Goal: Task Accomplishment & Management: Manage account settings

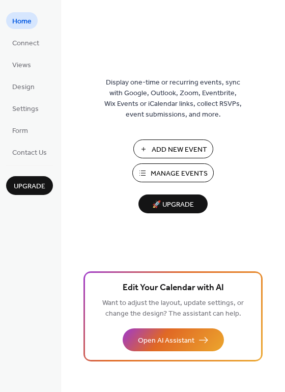
click at [159, 174] on span "Manage Events" at bounding box center [179, 173] width 57 height 11
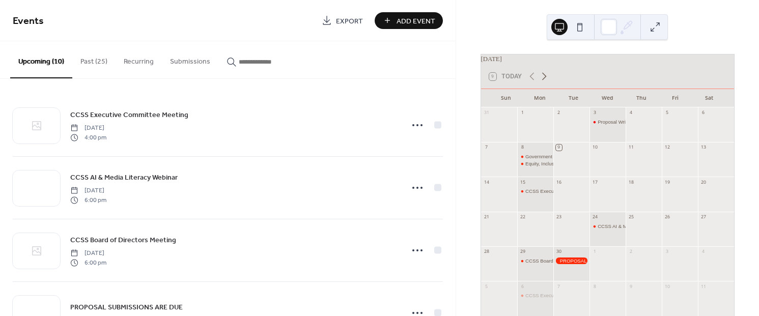
click at [546, 80] on icon at bounding box center [544, 76] width 12 height 12
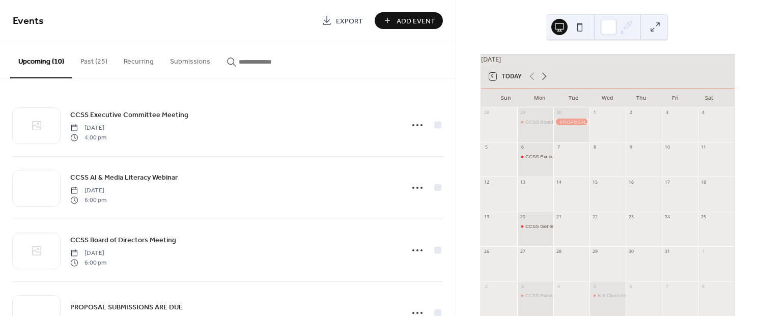
click at [544, 82] on icon at bounding box center [544, 76] width 12 height 12
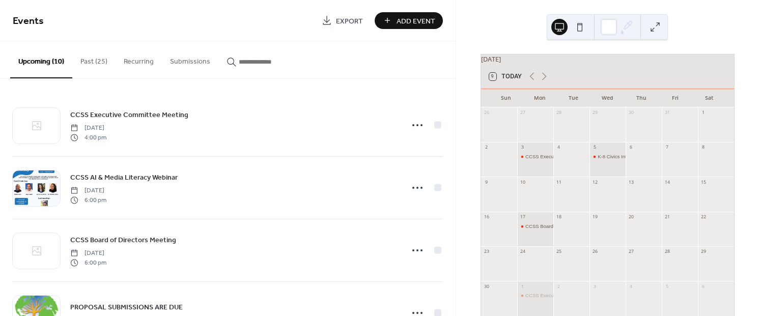
click at [599, 200] on div at bounding box center [607, 198] width 36 height 21
click at [92, 61] on button "Past (25)" at bounding box center [93, 59] width 43 height 36
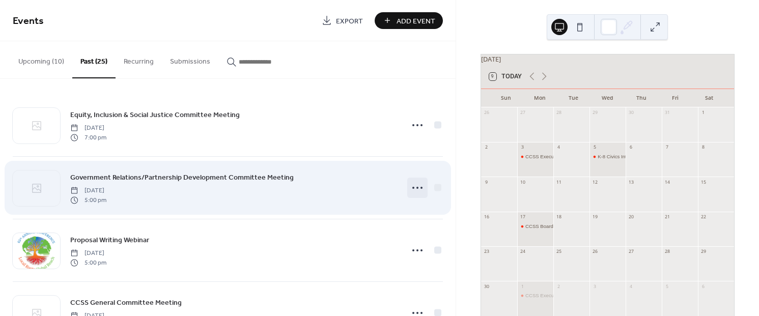
click at [417, 187] on icon at bounding box center [417, 188] width 16 height 16
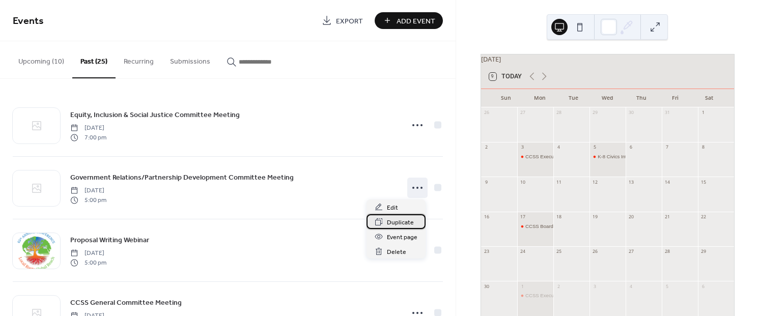
click at [396, 222] on span "Duplicate" at bounding box center [400, 222] width 27 height 11
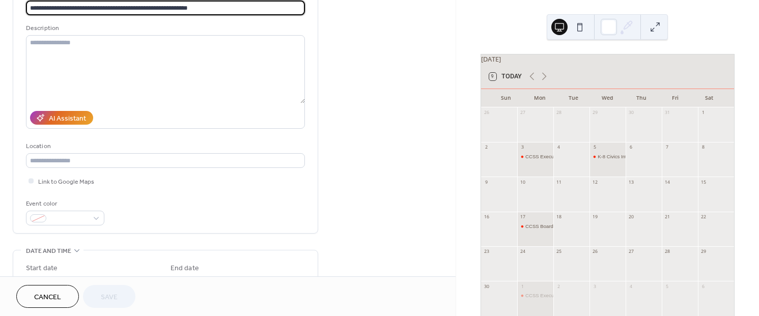
scroll to position [152, 0]
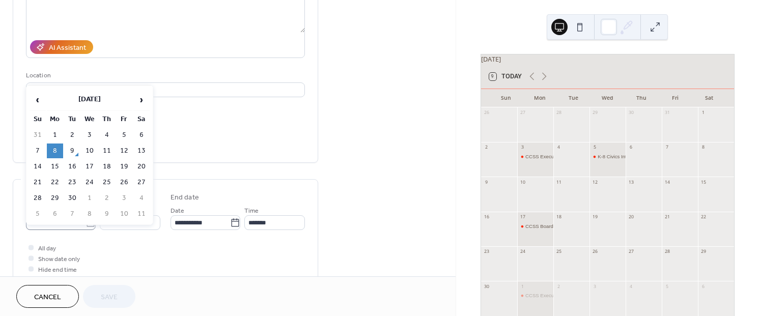
click at [91, 224] on icon at bounding box center [91, 222] width 8 height 8
click at [86, 224] on input "**********" at bounding box center [56, 222] width 60 height 15
click at [139, 100] on span "›" at bounding box center [141, 100] width 15 height 20
click at [91, 165] on td "12" at bounding box center [89, 166] width 16 height 15
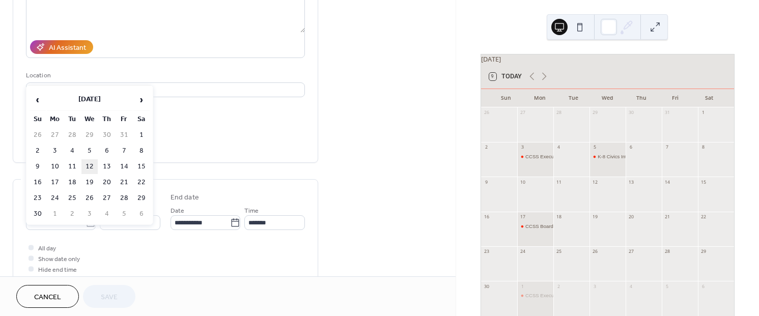
type input "**********"
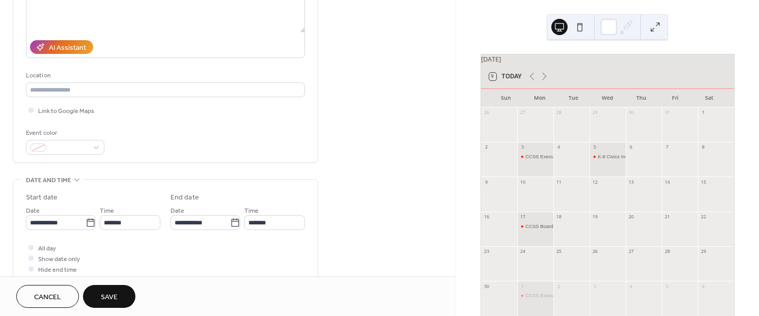
click at [108, 295] on span "Save" at bounding box center [109, 297] width 17 height 11
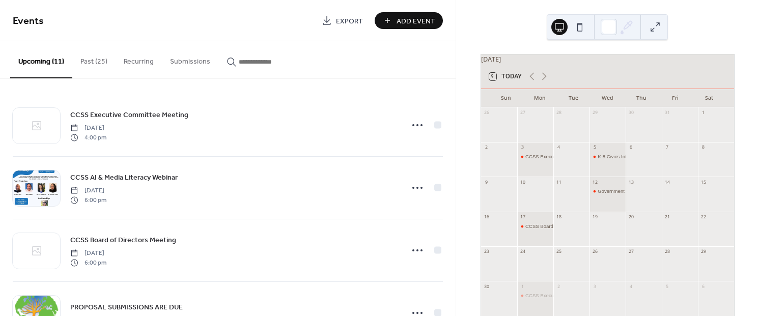
click at [93, 60] on button "Past (25)" at bounding box center [93, 59] width 43 height 36
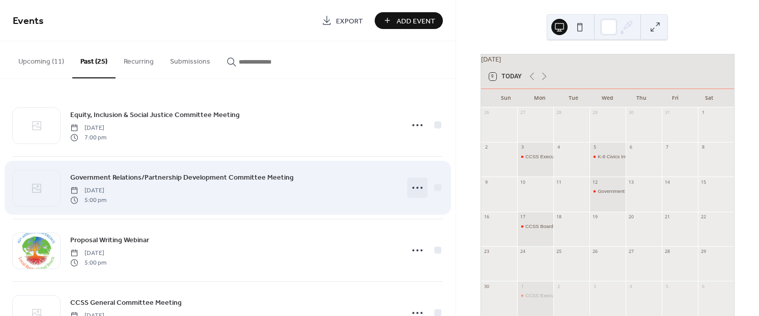
click at [416, 188] on icon at bounding box center [417, 188] width 16 height 16
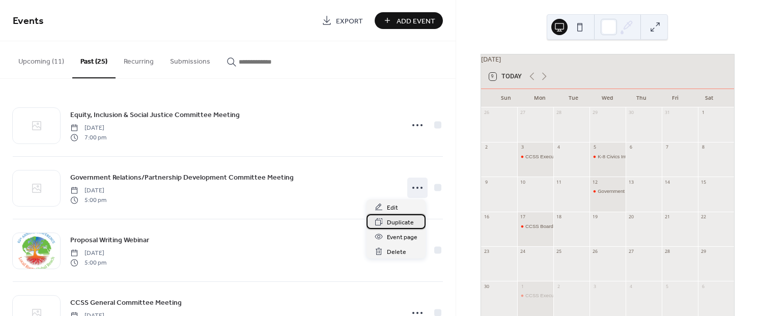
click at [389, 223] on span "Duplicate" at bounding box center [400, 222] width 27 height 11
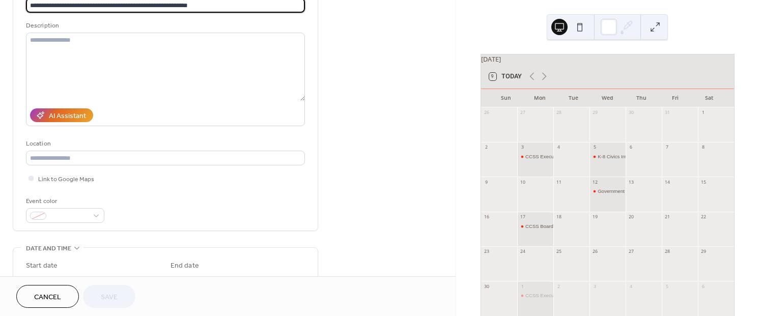
scroll to position [152, 0]
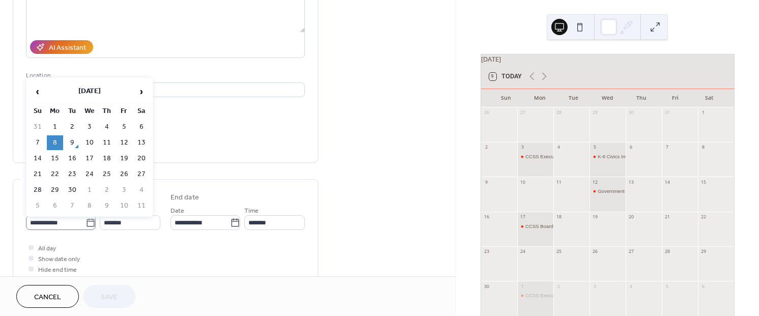
click at [89, 219] on icon at bounding box center [91, 223] width 10 height 10
click at [86, 219] on input "**********" at bounding box center [56, 222] width 60 height 15
click at [140, 95] on span "›" at bounding box center [141, 91] width 15 height 20
click at [137, 96] on span "›" at bounding box center [141, 91] width 15 height 20
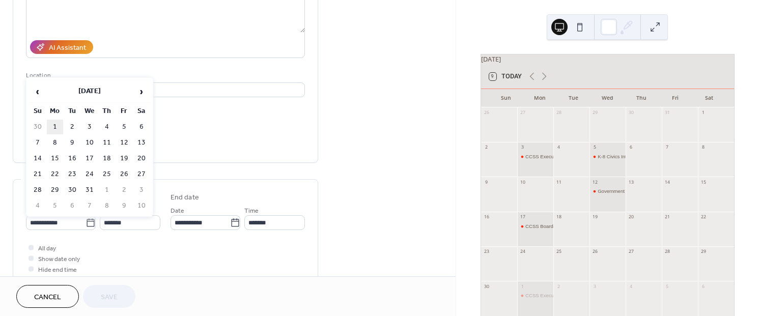
click at [55, 126] on td "1" at bounding box center [55, 127] width 16 height 15
type input "**********"
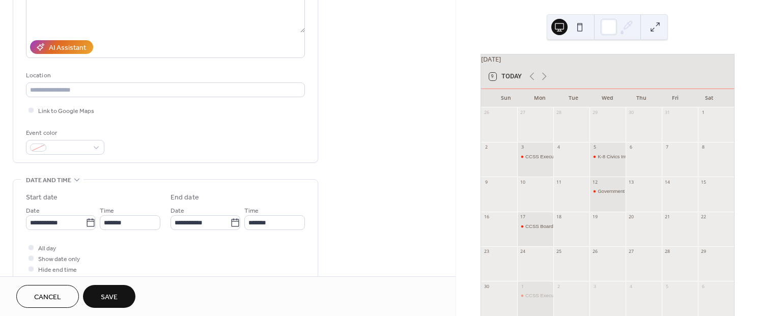
click at [118, 296] on button "Save" at bounding box center [109, 296] width 52 height 23
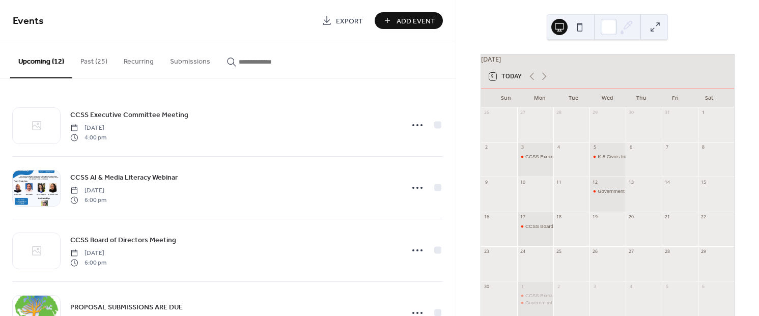
click at [93, 59] on button "Past (25)" at bounding box center [93, 59] width 43 height 36
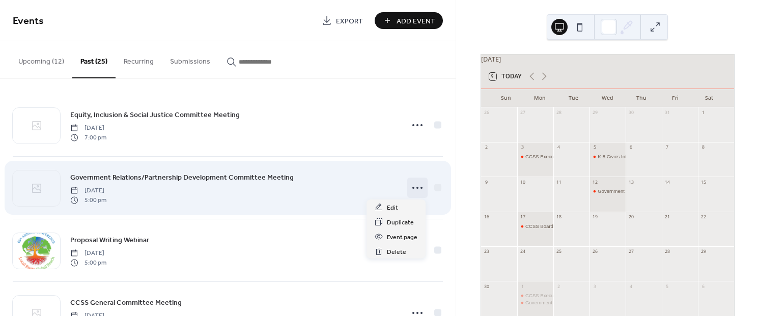
click at [416, 187] on circle at bounding box center [417, 188] width 2 height 2
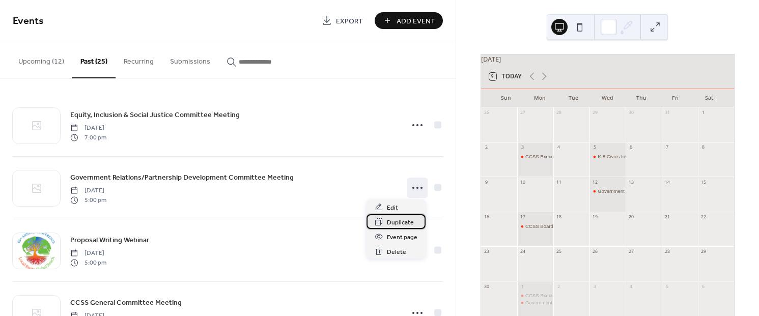
click at [395, 222] on span "Duplicate" at bounding box center [400, 222] width 27 height 11
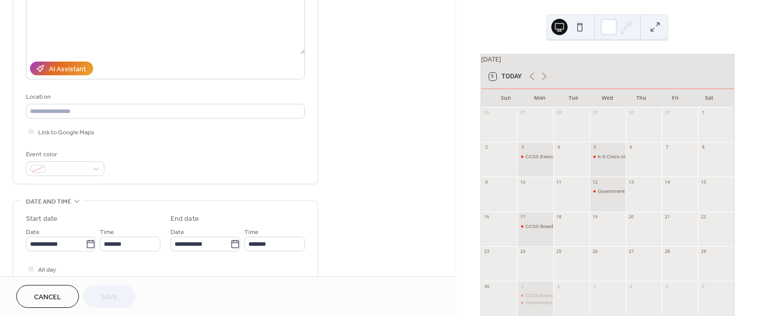
scroll to position [152, 0]
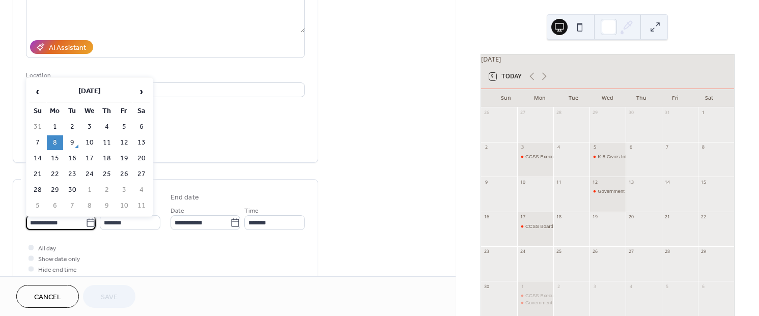
click at [81, 219] on input "**********" at bounding box center [56, 222] width 60 height 15
click at [139, 90] on span "›" at bounding box center [141, 91] width 15 height 20
click at [140, 91] on span "›" at bounding box center [141, 91] width 15 height 20
click at [140, 92] on span "›" at bounding box center [141, 91] width 15 height 20
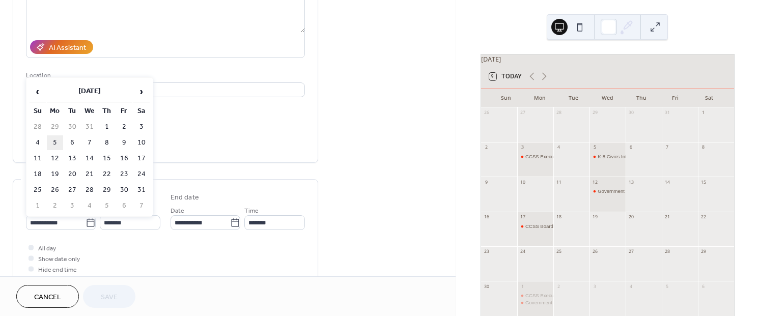
click at [55, 138] on td "5" at bounding box center [55, 142] width 16 height 15
type input "**********"
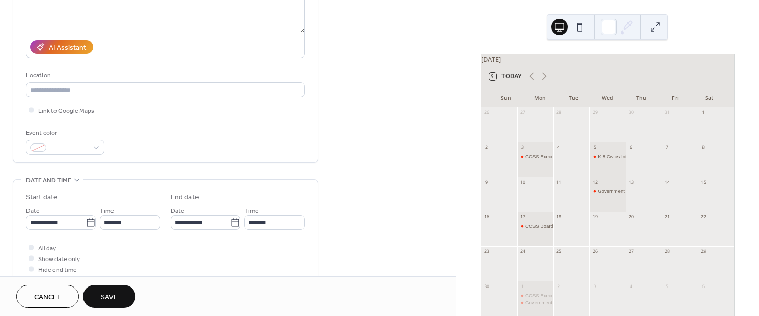
click at [118, 292] on button "Save" at bounding box center [109, 296] width 52 height 23
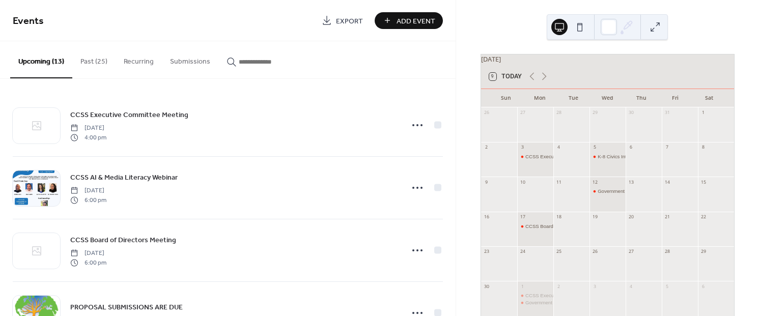
click at [97, 62] on button "Past (25)" at bounding box center [93, 59] width 43 height 36
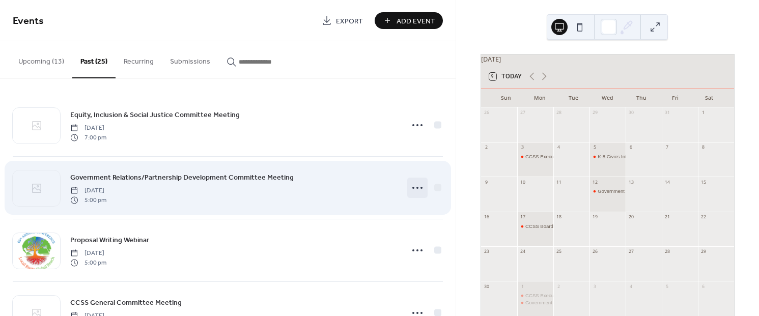
click at [415, 190] on icon at bounding box center [417, 188] width 16 height 16
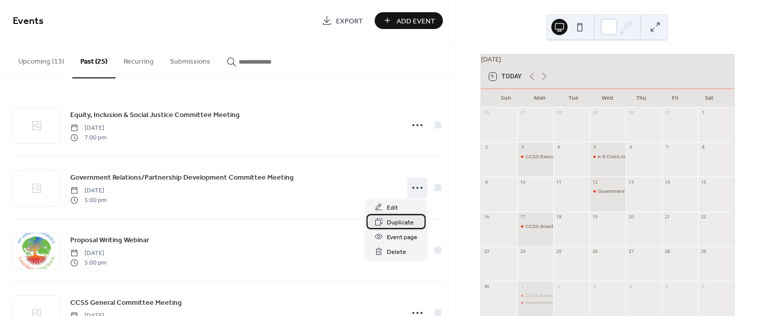
click at [392, 222] on span "Duplicate" at bounding box center [400, 222] width 27 height 11
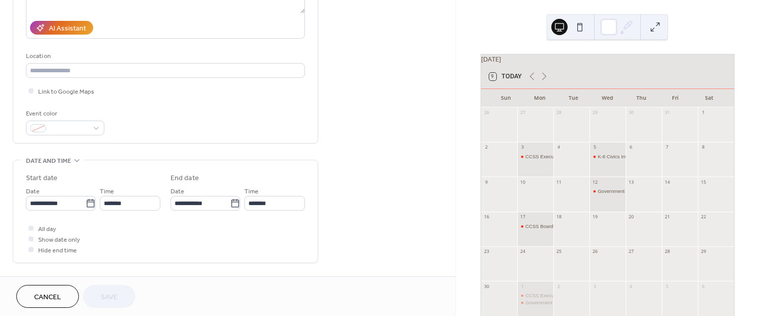
scroll to position [229, 0]
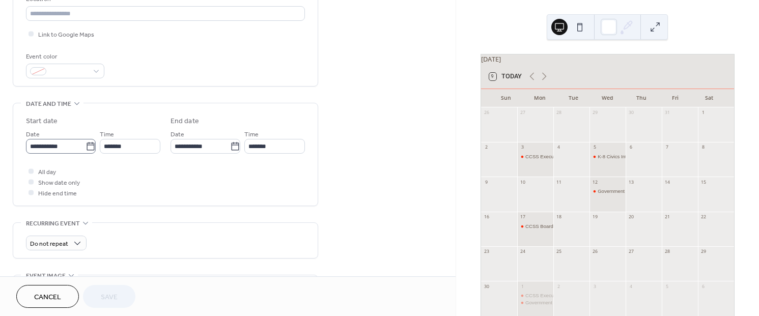
click at [86, 149] on icon at bounding box center [91, 147] width 10 height 10
click at [83, 149] on input "**********" at bounding box center [56, 146] width 60 height 15
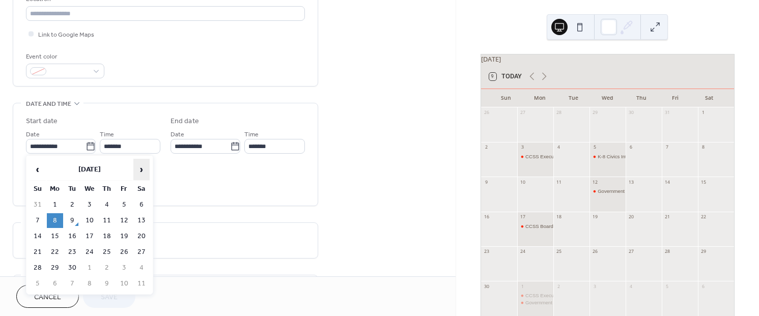
click at [143, 174] on span "›" at bounding box center [141, 169] width 15 height 20
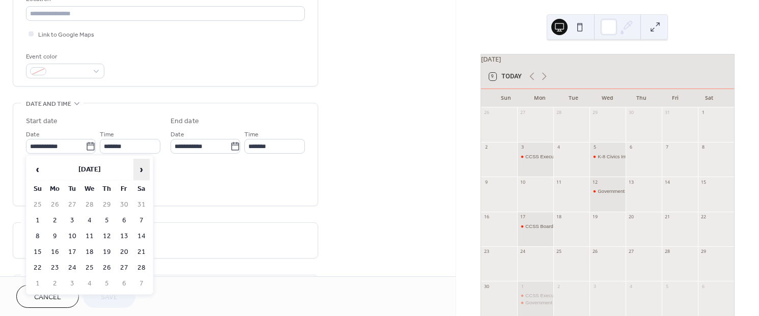
click at [143, 174] on span "›" at bounding box center [141, 169] width 15 height 20
click at [144, 174] on span "›" at bounding box center [141, 169] width 15 height 20
click at [55, 249] on td "20" at bounding box center [55, 252] width 16 height 15
type input "**********"
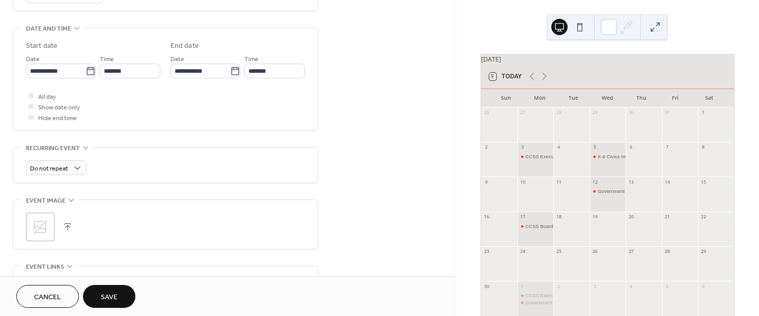
scroll to position [305, 0]
click at [115, 300] on span "Save" at bounding box center [109, 297] width 17 height 11
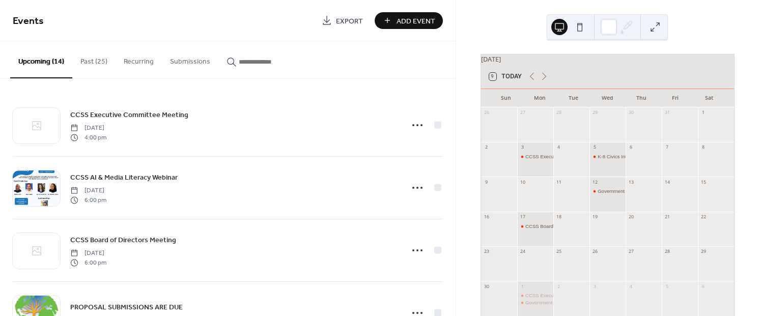
click at [90, 60] on button "Past (25)" at bounding box center [93, 59] width 43 height 36
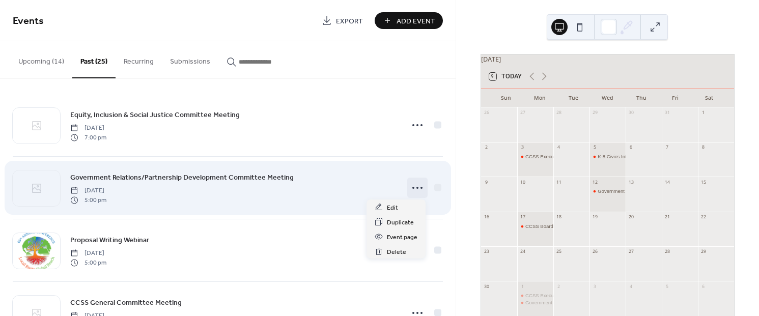
click at [420, 188] on circle at bounding box center [421, 188] width 2 height 2
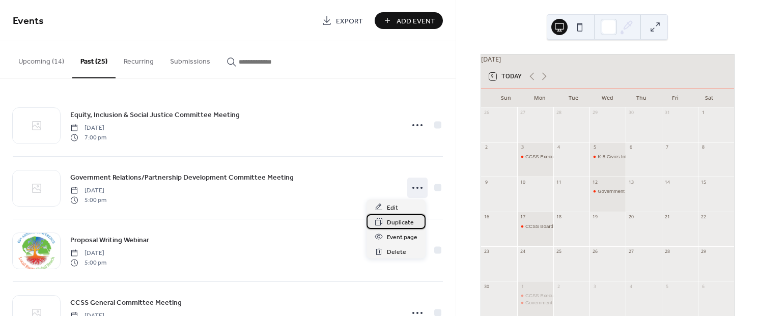
click at [395, 222] on span "Duplicate" at bounding box center [400, 222] width 27 height 11
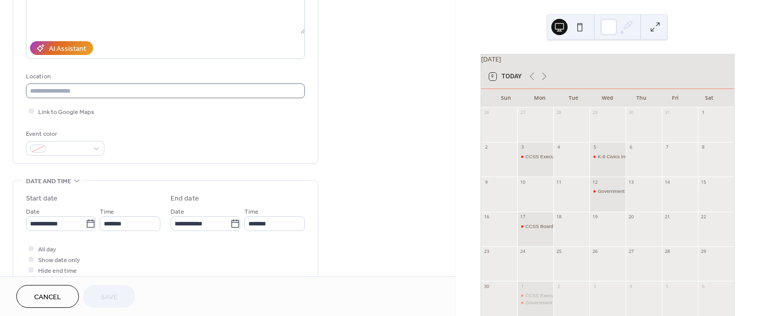
scroll to position [152, 0]
click at [86, 222] on icon at bounding box center [91, 223] width 10 height 10
click at [86, 222] on input "**********" at bounding box center [56, 222] width 60 height 15
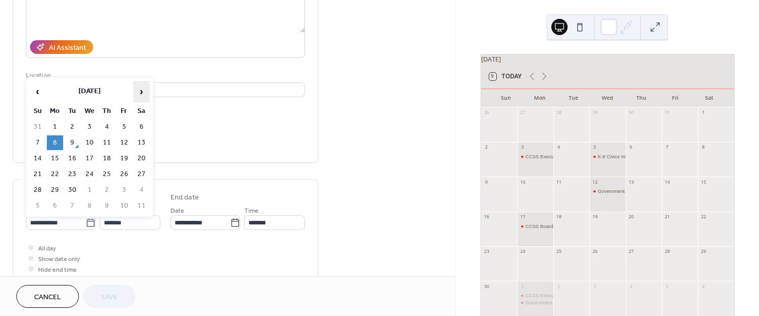
click at [143, 95] on span "›" at bounding box center [141, 91] width 15 height 20
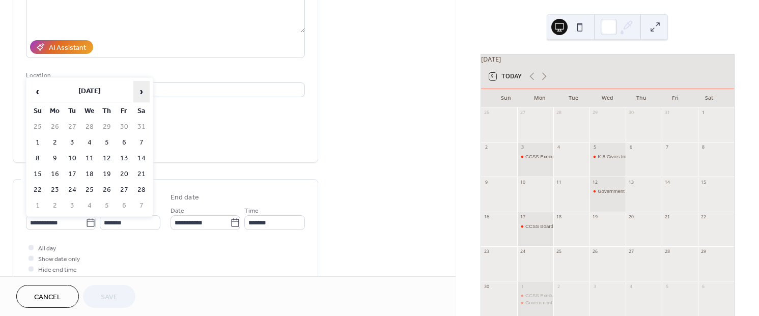
click at [143, 95] on span "›" at bounding box center [141, 91] width 15 height 20
click at [124, 124] on td "1" at bounding box center [124, 127] width 16 height 15
type input "**********"
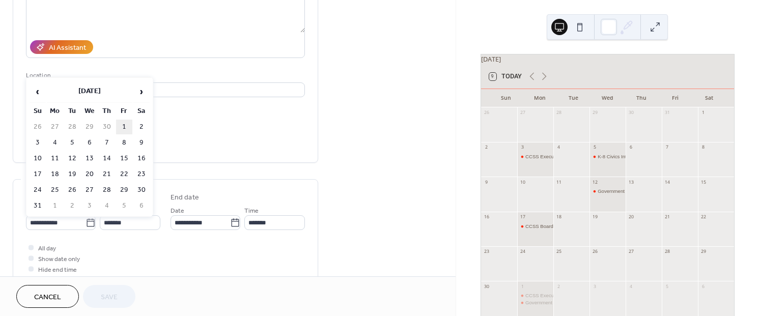
type input "**********"
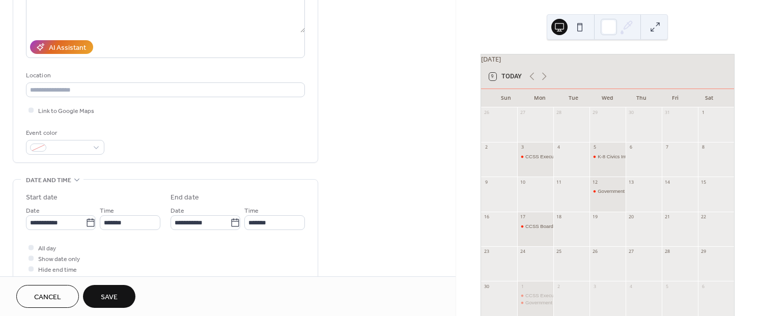
click at [111, 289] on button "Save" at bounding box center [109, 296] width 52 height 23
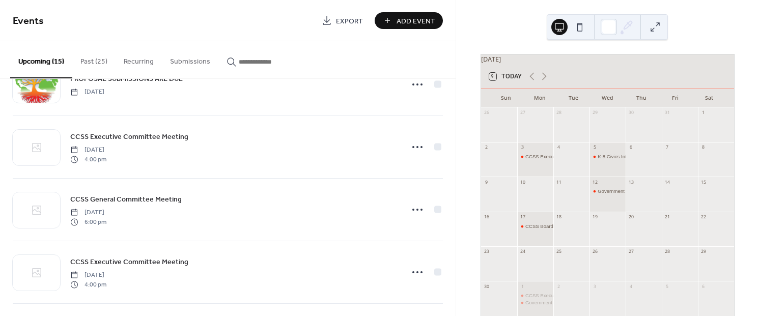
scroll to position [229, 0]
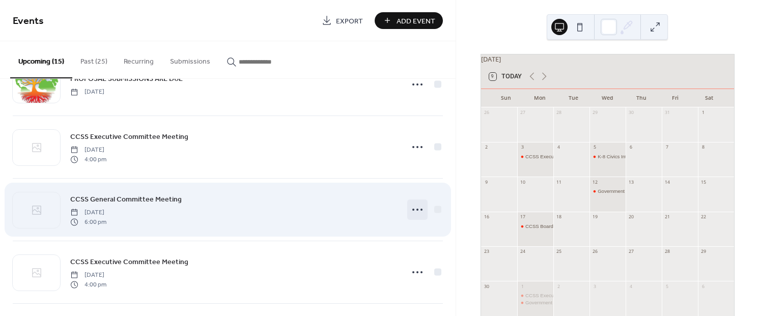
click at [418, 210] on icon at bounding box center [417, 210] width 16 height 16
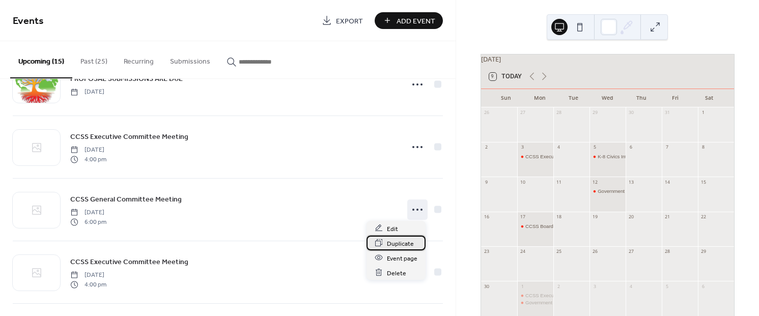
click at [402, 243] on span "Duplicate" at bounding box center [400, 243] width 27 height 11
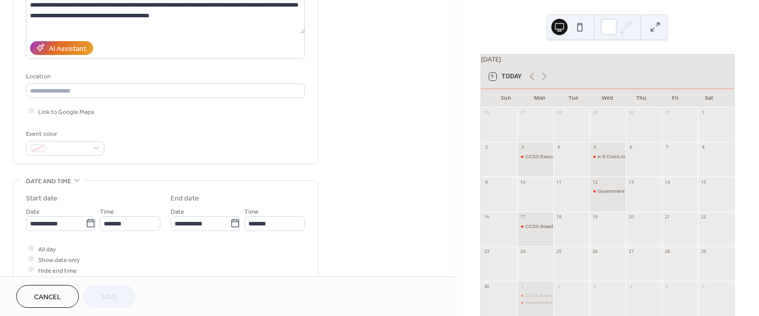
scroll to position [152, 0]
click at [58, 222] on input "**********" at bounding box center [56, 222] width 60 height 15
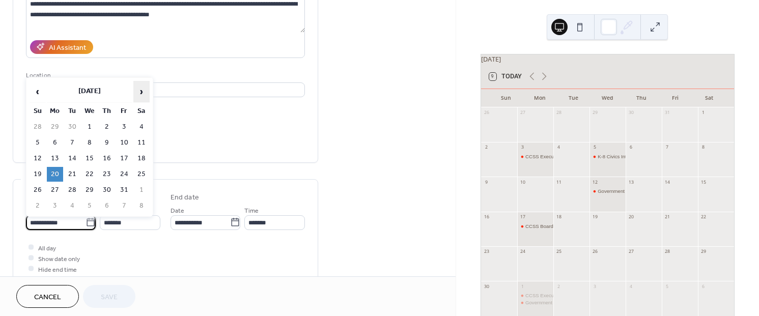
click at [139, 91] on span "›" at bounding box center [141, 91] width 15 height 20
click at [140, 91] on span "›" at bounding box center [141, 91] width 15 height 20
click at [54, 157] on td "9" at bounding box center [55, 158] width 16 height 15
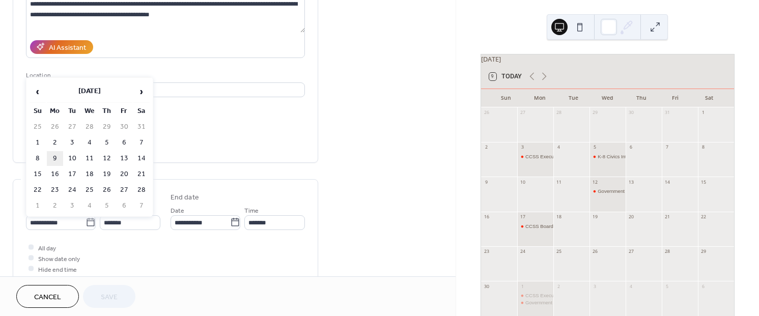
type input "**********"
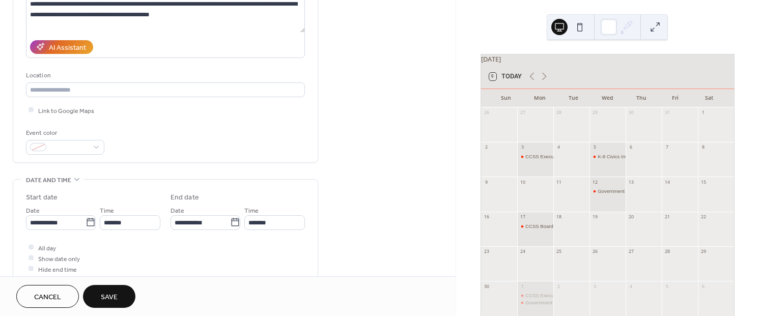
click at [111, 301] on span "Save" at bounding box center [109, 297] width 17 height 11
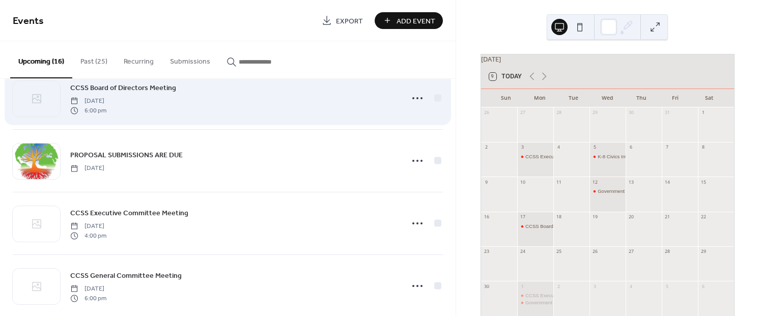
scroll to position [229, 0]
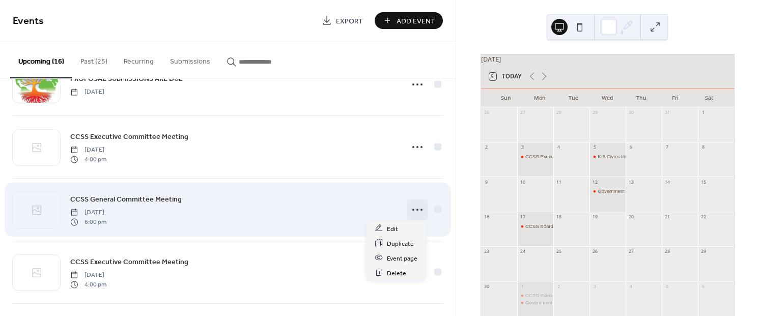
click at [418, 207] on icon at bounding box center [417, 210] width 16 height 16
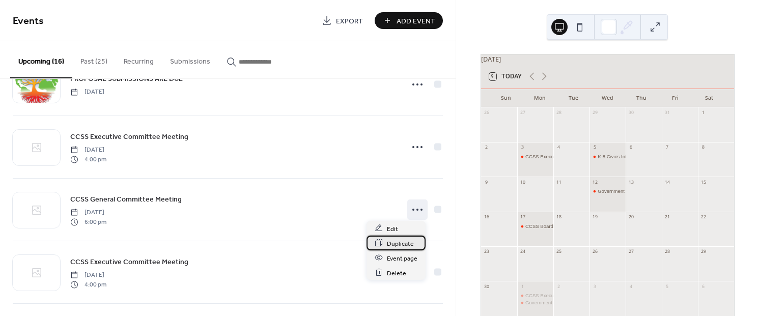
click at [399, 244] on span "Duplicate" at bounding box center [400, 243] width 27 height 11
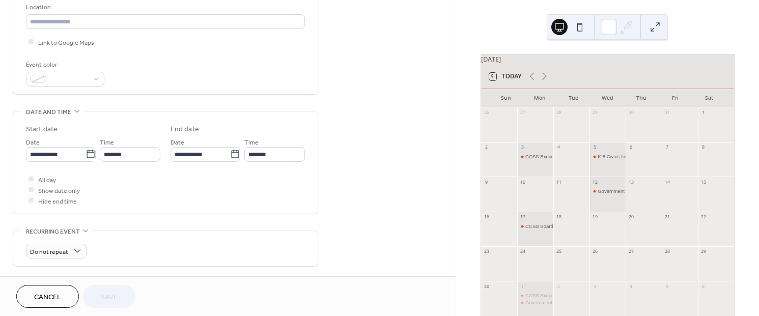
scroll to position [229, 0]
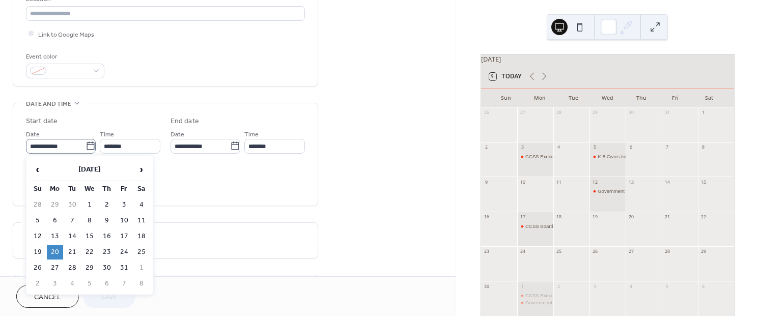
click at [86, 145] on icon at bounding box center [91, 146] width 10 height 10
click at [85, 145] on input "**********" at bounding box center [56, 146] width 60 height 15
click at [140, 169] on span "›" at bounding box center [141, 169] width 15 height 20
click at [141, 168] on span "›" at bounding box center [141, 169] width 15 height 20
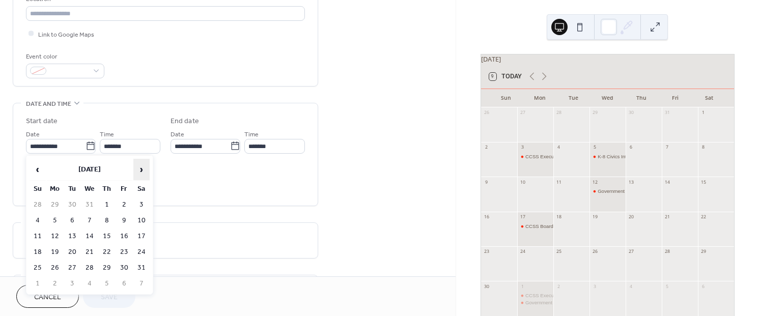
click at [141, 168] on span "›" at bounding box center [141, 169] width 15 height 20
click at [142, 168] on span "›" at bounding box center [141, 169] width 15 height 20
click at [54, 269] on td "23" at bounding box center [55, 268] width 16 height 15
type input "**********"
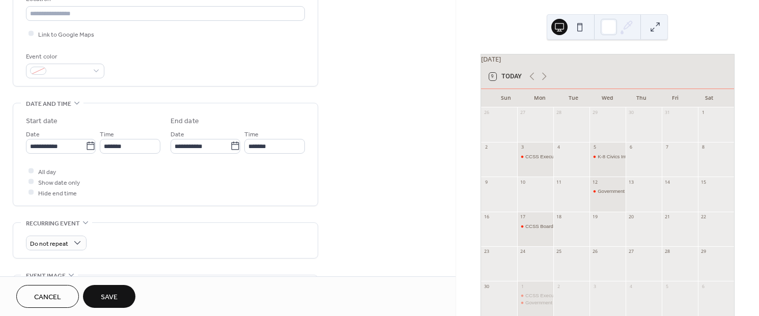
click at [109, 292] on span "Save" at bounding box center [109, 297] width 17 height 11
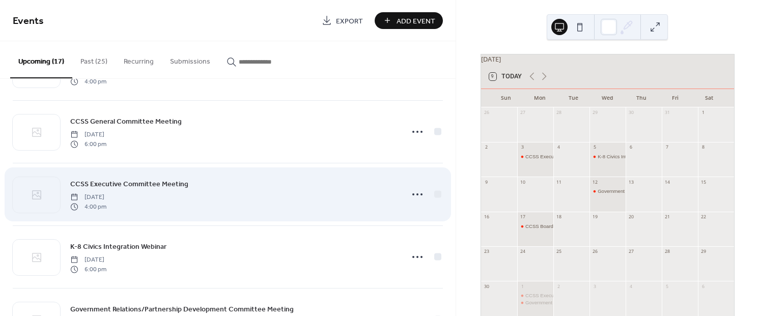
scroll to position [305, 0]
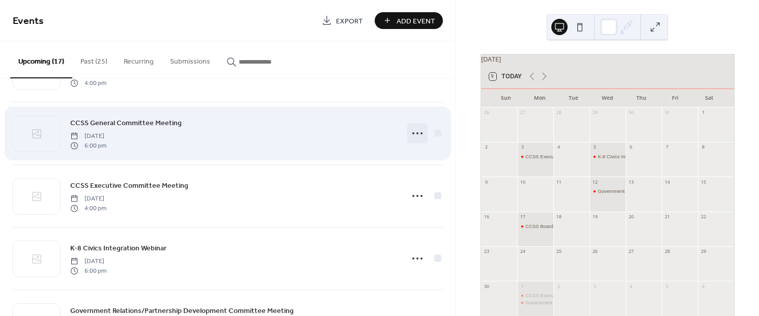
click at [416, 131] on icon at bounding box center [417, 133] width 16 height 16
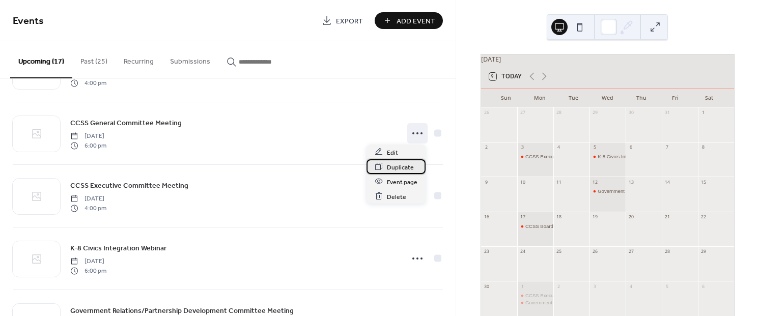
click at [394, 167] on span "Duplicate" at bounding box center [400, 167] width 27 height 11
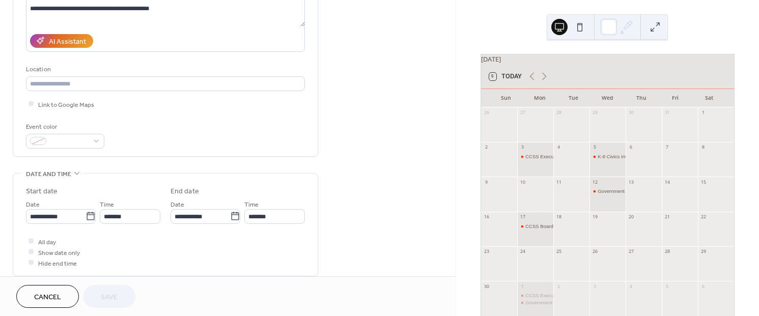
scroll to position [229, 0]
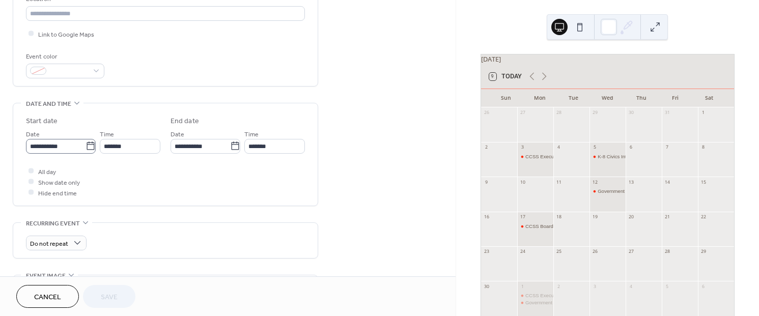
click at [90, 146] on icon at bounding box center [91, 146] width 10 height 10
click at [86, 146] on input "**********" at bounding box center [56, 146] width 60 height 15
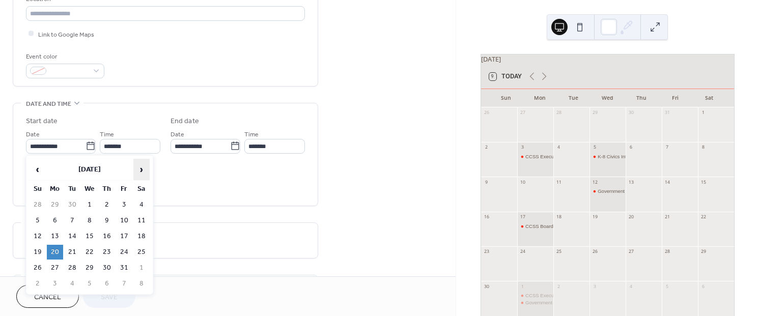
click at [139, 171] on span "›" at bounding box center [141, 169] width 15 height 20
click at [140, 171] on span "›" at bounding box center [141, 169] width 15 height 20
click at [140, 172] on span "›" at bounding box center [141, 169] width 15 height 20
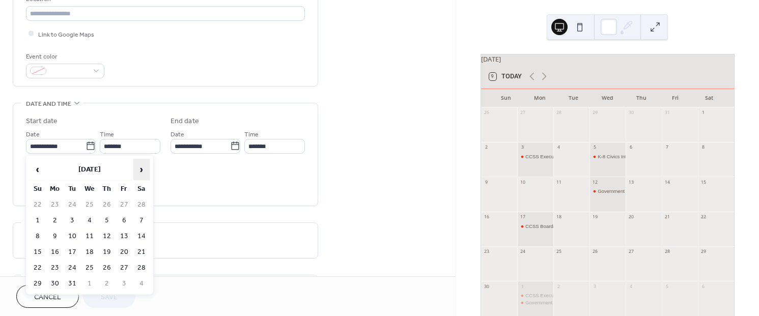
click at [140, 172] on span "›" at bounding box center [141, 169] width 15 height 20
click at [53, 219] on td "8" at bounding box center [55, 220] width 16 height 15
type input "**********"
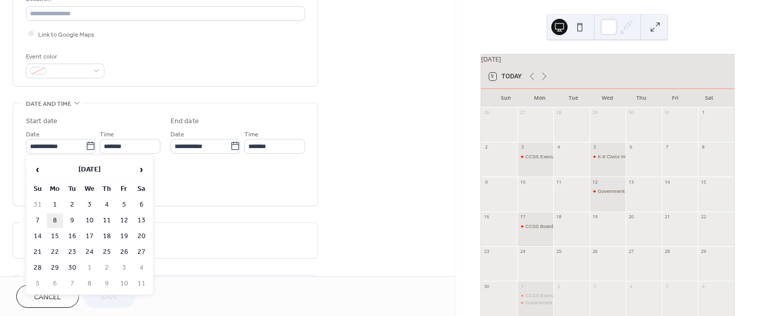
type input "**********"
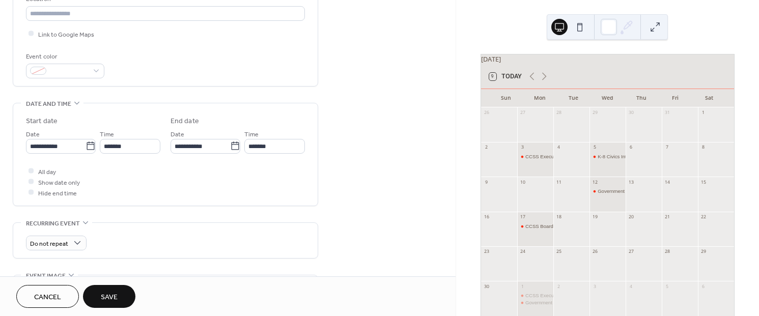
click at [124, 294] on button "Save" at bounding box center [109, 296] width 52 height 23
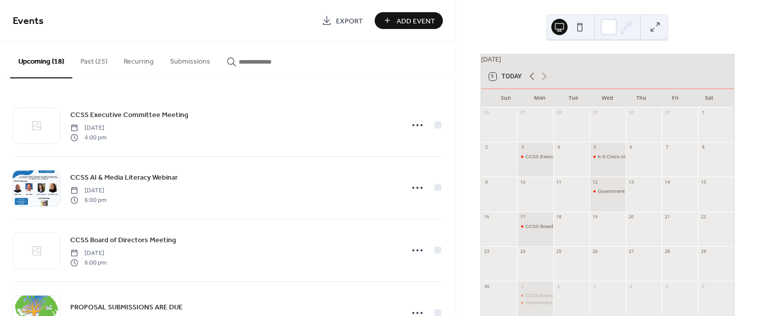
click at [529, 82] on icon at bounding box center [532, 76] width 12 height 12
